Goal: Answer question/provide support

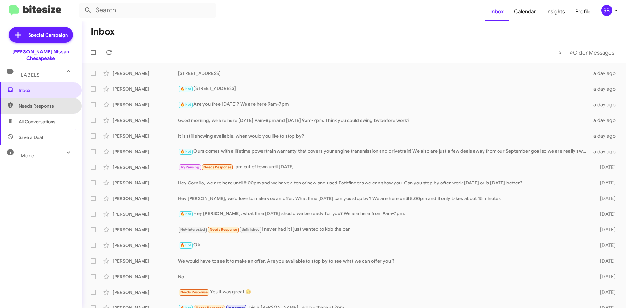
click at [46, 103] on span "Needs Response" at bounding box center [46, 106] width 55 height 7
type input "in:needs-response"
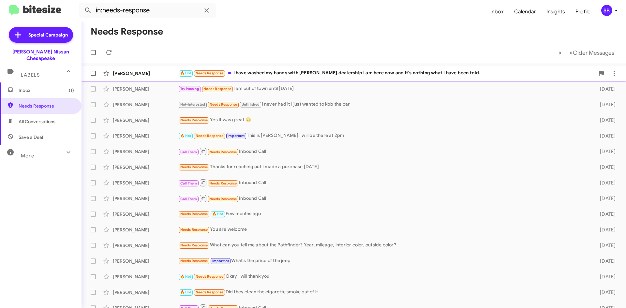
click at [314, 76] on div "🔥 Hot Needs Response I have washed my hands with [PERSON_NAME] dealership I am …" at bounding box center [386, 72] width 416 height 7
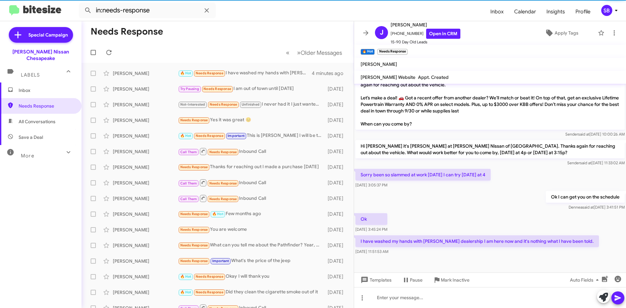
scroll to position [225, 0]
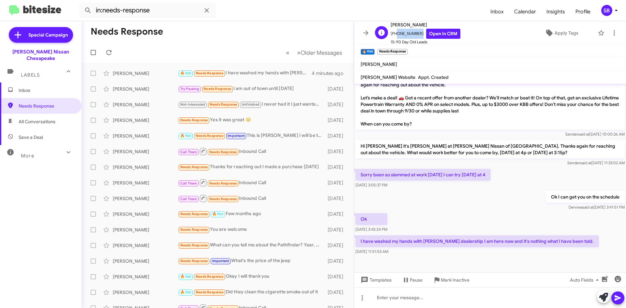
drag, startPoint x: 416, startPoint y: 34, endPoint x: 394, endPoint y: 36, distance: 23.0
click at [394, 36] on span "[PHONE_NUMBER] Open in CRM" at bounding box center [425, 34] width 70 height 10
copy span "7576460687"
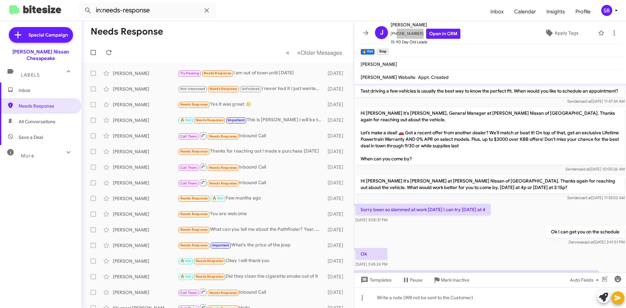
scroll to position [249, 0]
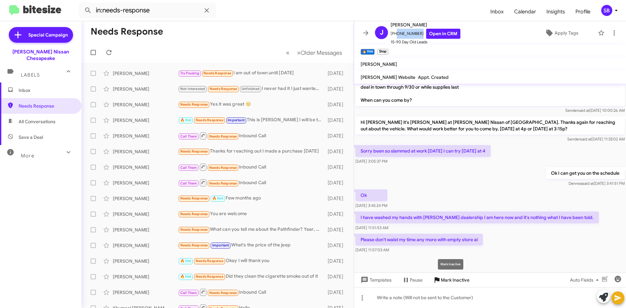
click at [447, 280] on span "Mark Inactive" at bounding box center [455, 280] width 29 height 12
